Goal: Information Seeking & Learning: Learn about a topic

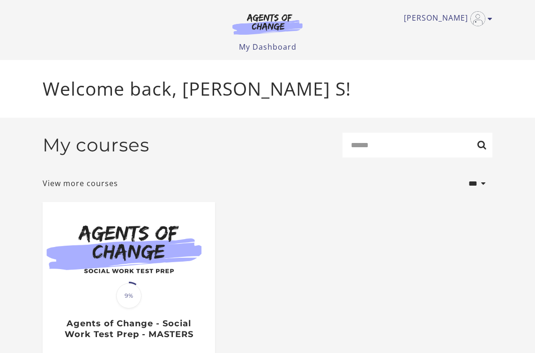
click at [445, 41] on ul "My Dashboard My Account Support Sign Out" at bounding box center [268, 46] width 450 height 11
click at [92, 25] on ul "[PERSON_NAME] My Account Support Sign Out" at bounding box center [268, 18] width 450 height 15
click at [91, 41] on ul "My Dashboard My Account Support Sign Out" at bounding box center [268, 46] width 450 height 11
click at [105, 24] on ul "Victoria S My Account Support Sign Out" at bounding box center [268, 18] width 450 height 15
click at [86, 22] on ul "Victoria S My Account Support Sign Out" at bounding box center [268, 18] width 450 height 15
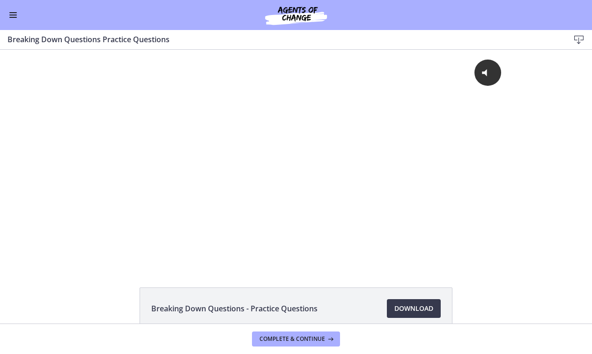
click at [18, 16] on button "Enable menu" at bounding box center [12, 14] width 11 height 11
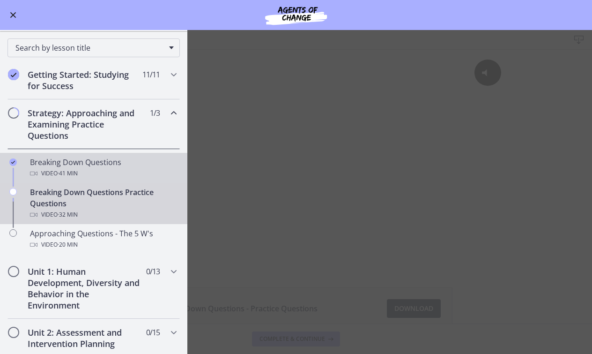
scroll to position [83, 0]
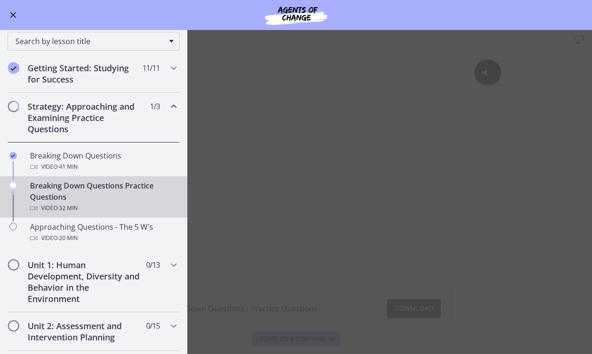
click at [15, 16] on span "Enable menu" at bounding box center [13, 15] width 6 height 6
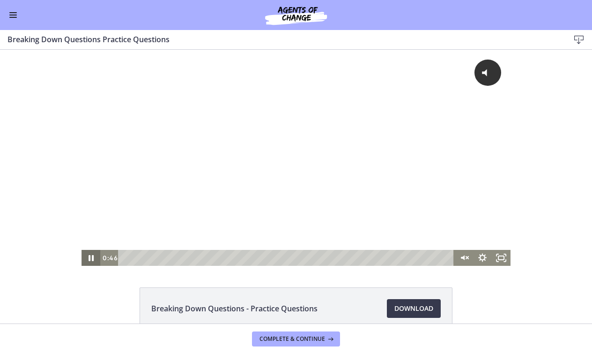
click at [86, 255] on icon "Pause" at bounding box center [91, 258] width 19 height 16
click at [87, 255] on icon "Pause" at bounding box center [90, 258] width 22 height 19
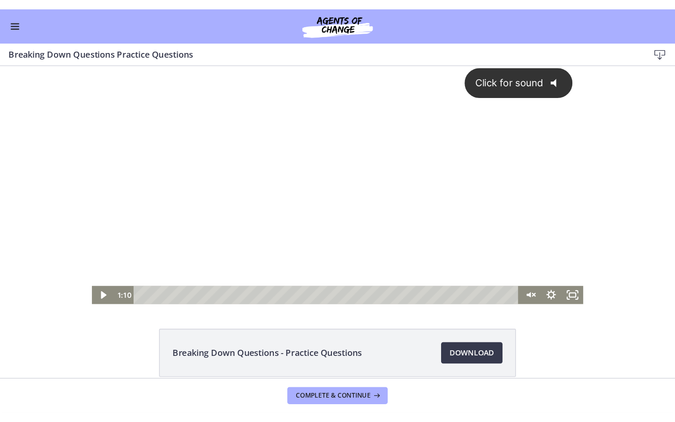
scroll to position [10, 0]
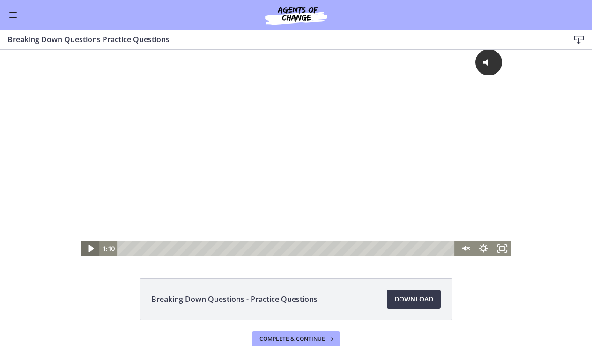
click at [90, 248] on icon "Play Video" at bounding box center [91, 249] width 6 height 8
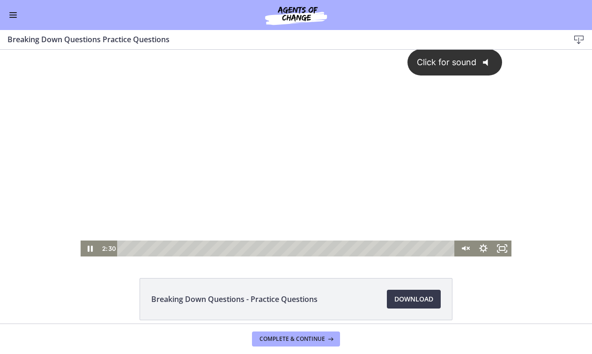
click at [466, 68] on button "Click for sound @keyframes VOLUME_SMALL_WAVE_FLASH { 0% { opacity: 0; } 33% { o…" at bounding box center [455, 62] width 95 height 27
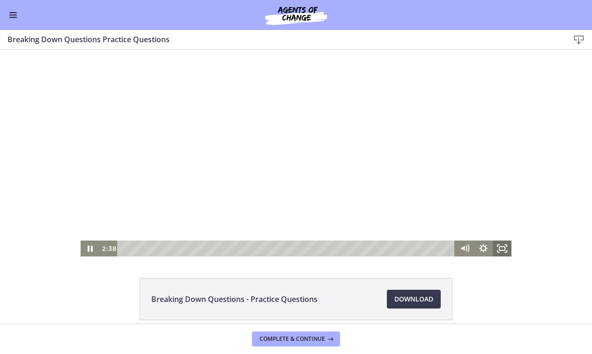
click at [503, 250] on rect "Fullscreen" at bounding box center [502, 248] width 6 height 4
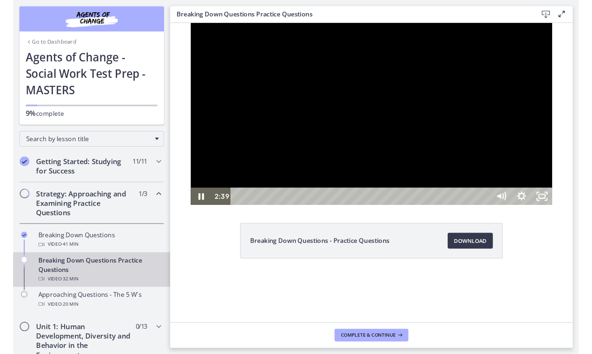
scroll to position [0, 0]
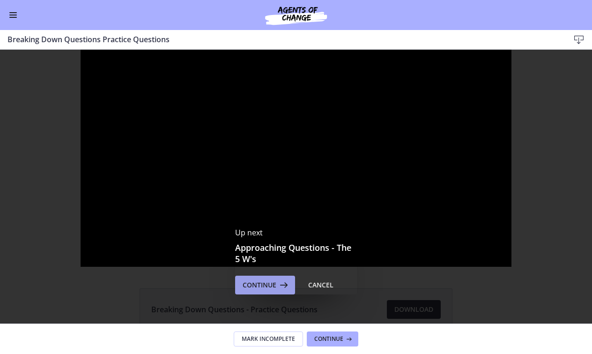
click at [261, 283] on span "Continue" at bounding box center [260, 284] width 34 height 11
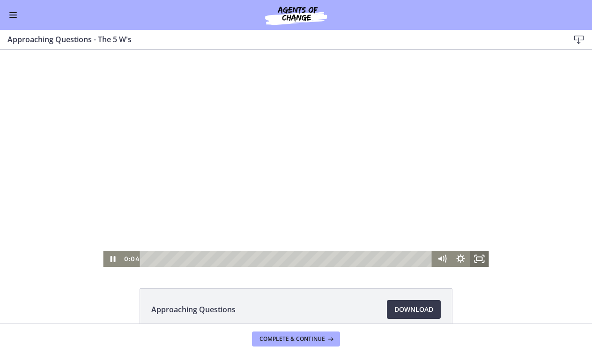
click at [480, 259] on icon "Fullscreen" at bounding box center [479, 259] width 19 height 16
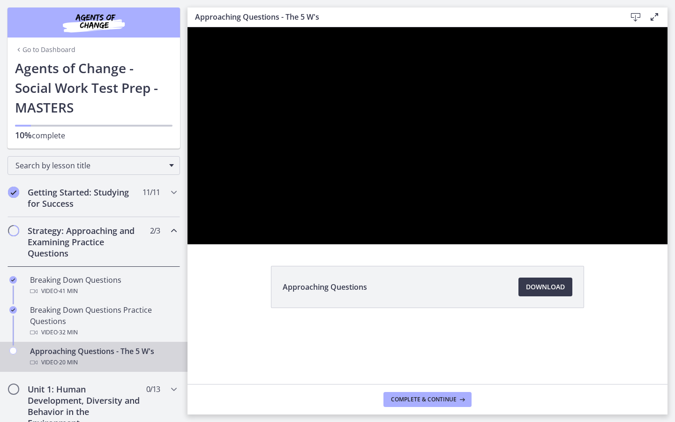
click at [584, 244] on div at bounding box center [427, 135] width 480 height 217
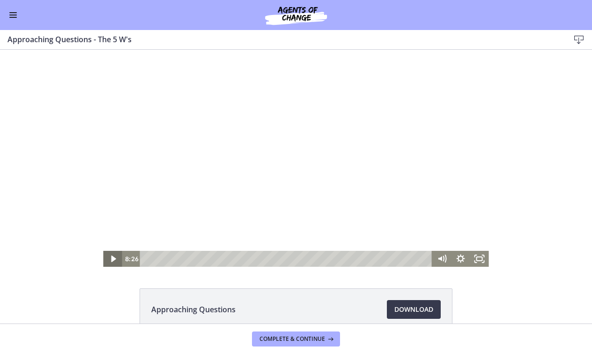
click at [117, 258] on icon "Play Video" at bounding box center [113, 259] width 19 height 16
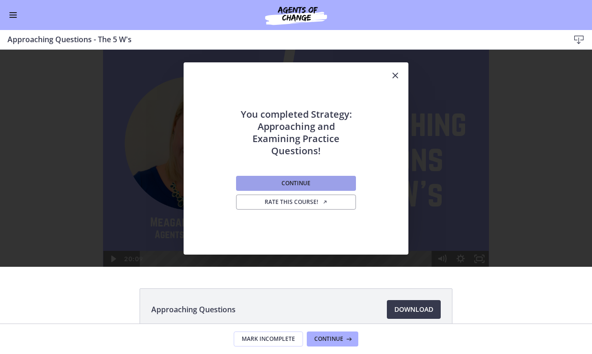
click at [261, 180] on button "Continue" at bounding box center [296, 183] width 120 height 15
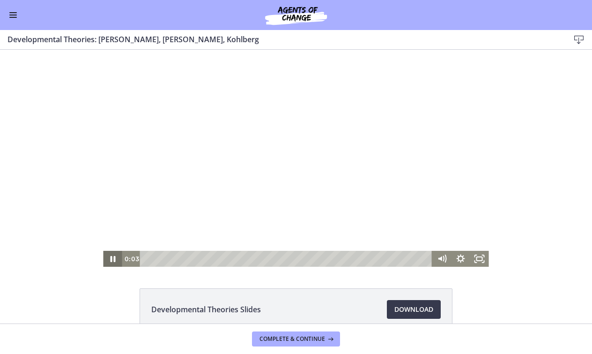
click at [112, 258] on icon "Pause" at bounding box center [112, 259] width 5 height 6
click at [112, 256] on icon "Play Video" at bounding box center [113, 258] width 5 height 7
click at [480, 260] on icon "Fullscreen" at bounding box center [479, 258] width 22 height 19
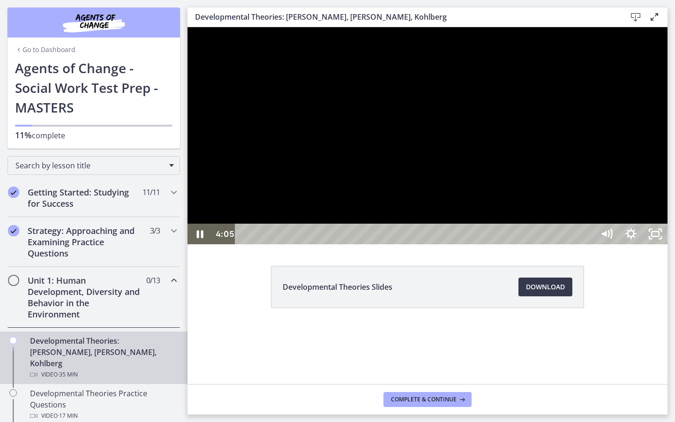
click at [592, 244] on div at bounding box center [427, 135] width 480 height 217
click at [202, 244] on icon "Play Video" at bounding box center [200, 233] width 24 height 21
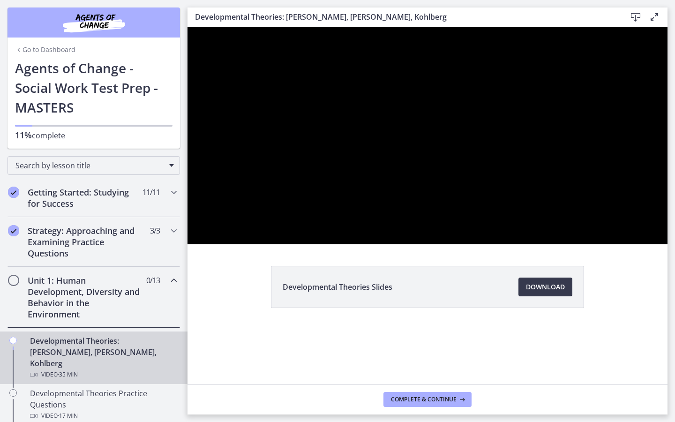
click at [512, 244] on div at bounding box center [427, 135] width 480 height 217
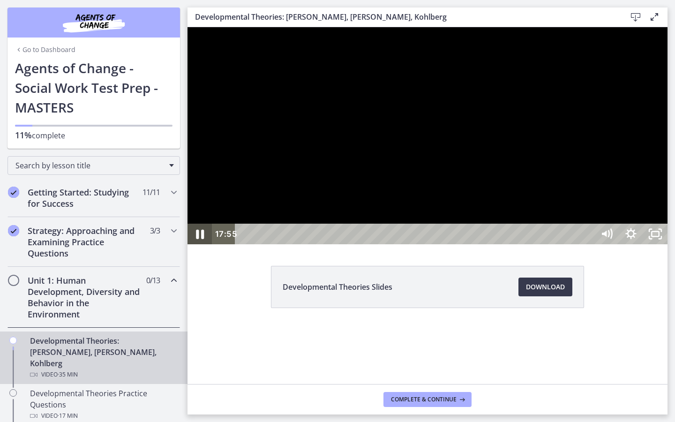
click at [199, 239] on icon "Pause" at bounding box center [200, 234] width 8 height 9
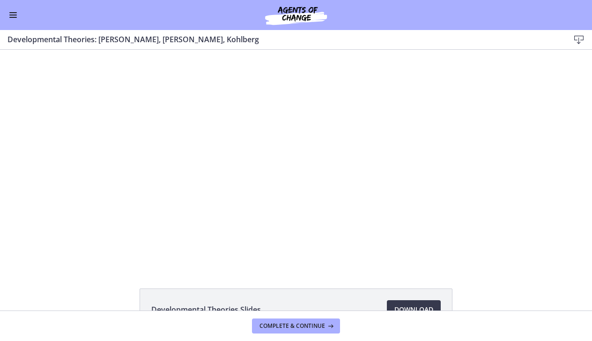
click at [12, 15] on button "Enable menu" at bounding box center [12, 14] width 11 height 11
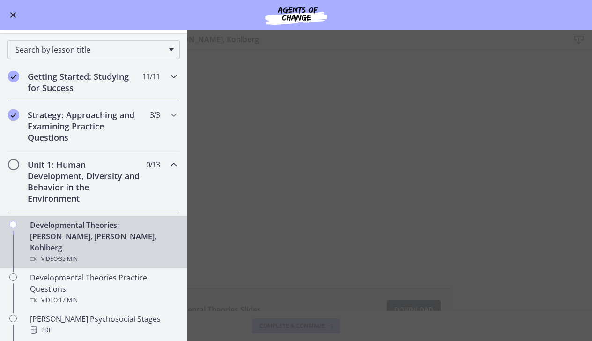
scroll to position [80, 0]
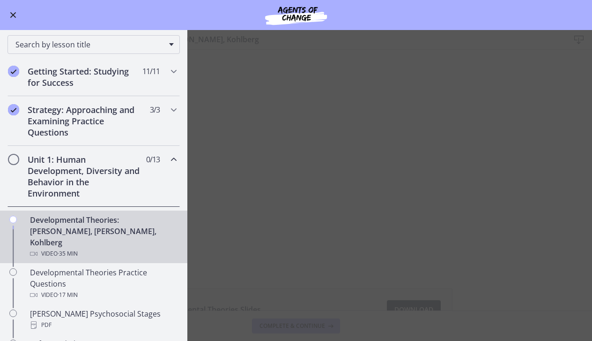
click at [122, 170] on h2 "Unit 1: Human Development, Diversity and Behavior in the Environment" at bounding box center [85, 176] width 114 height 45
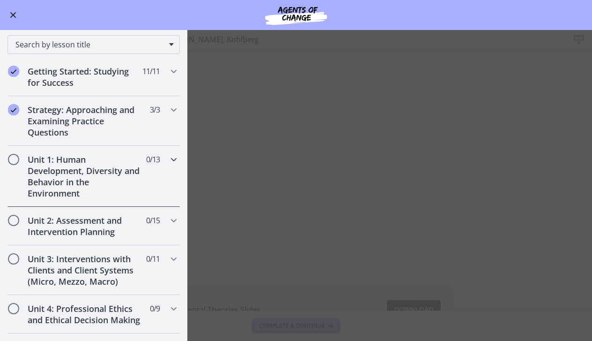
click at [122, 170] on h2 "Unit 1: Human Development, Diversity and Behavior in the Environment" at bounding box center [85, 176] width 114 height 45
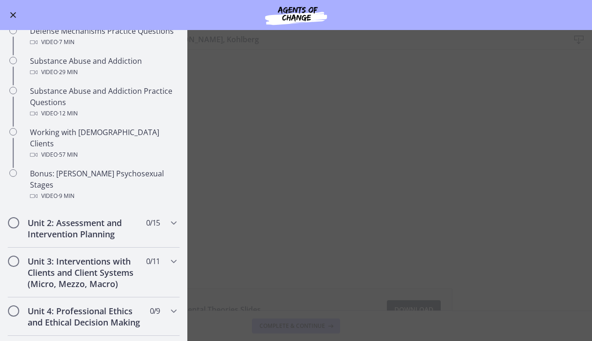
scroll to position [559, 0]
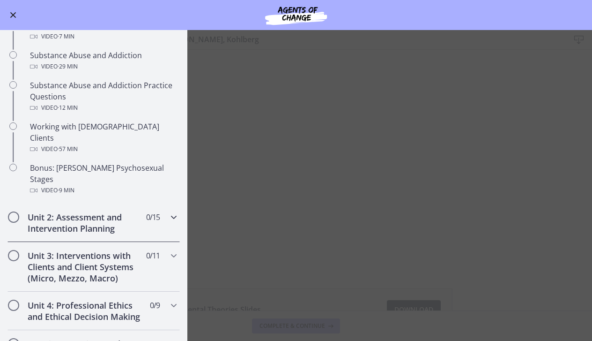
click at [115, 211] on h2 "Unit 2: Assessment and Intervention Planning" at bounding box center [85, 222] width 114 height 22
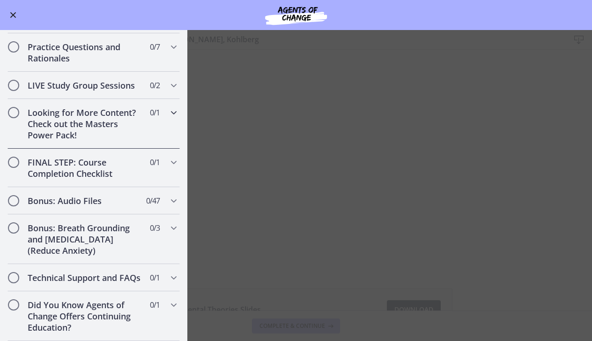
scroll to position [0, 0]
click at [107, 196] on h2 "Bonus: Audio Files" at bounding box center [85, 200] width 114 height 11
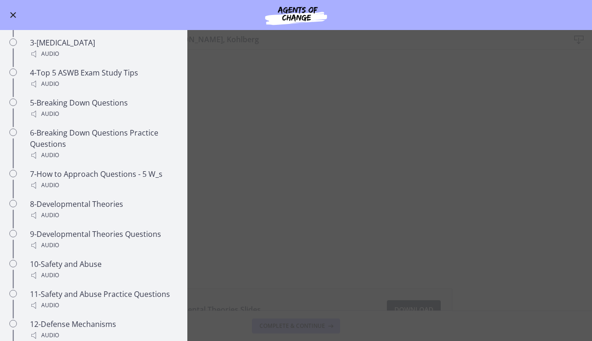
scroll to position [621, 0]
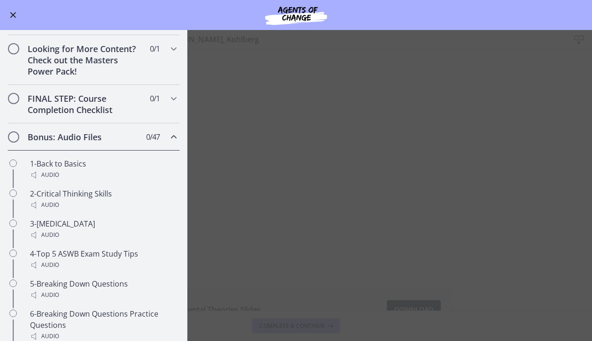
click at [131, 134] on h2 "Bonus: Audio Files" at bounding box center [85, 136] width 114 height 11
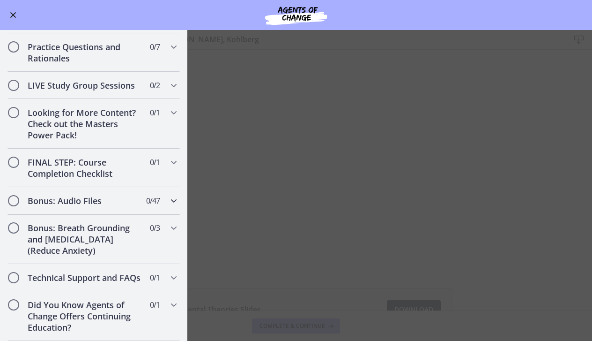
scroll to position [379, 0]
click at [126, 169] on h2 "FINAL STEP: Course Completion Checklist" at bounding box center [85, 167] width 114 height 22
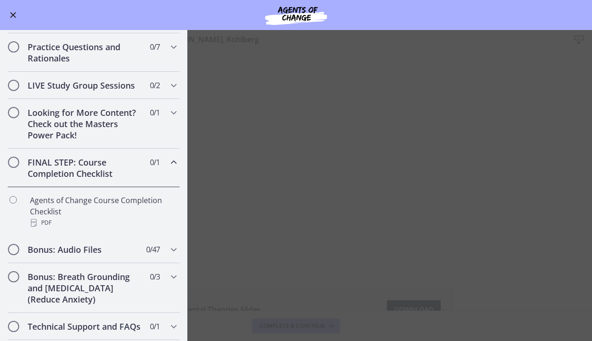
click at [123, 168] on h2 "FINAL STEP: Course Completion Checklist" at bounding box center [85, 167] width 114 height 22
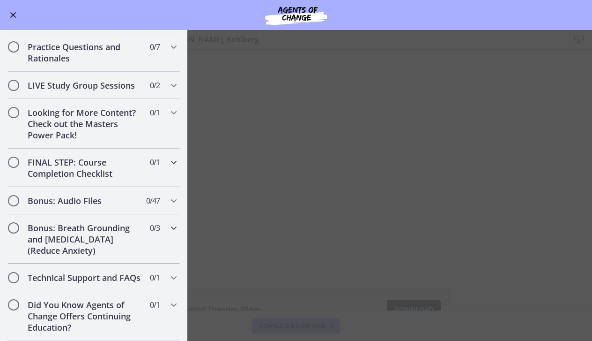
scroll to position [0, 0]
click at [10, 13] on button "Enable menu" at bounding box center [12, 14] width 11 height 11
